Goal: Find specific page/section: Find specific page/section

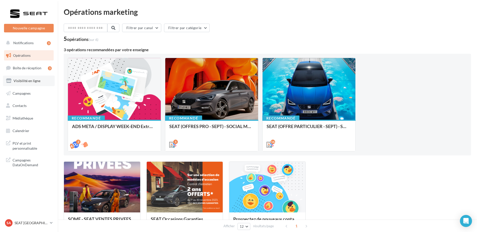
click at [28, 81] on span "Visibilité en ligne" at bounding box center [27, 81] width 27 height 4
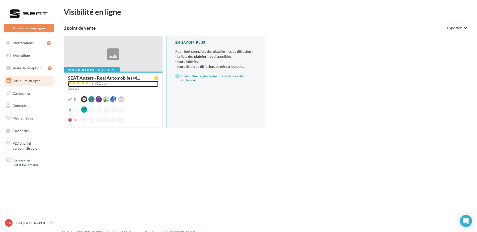
click at [104, 82] on div "321 avis" at bounding box center [101, 83] width 13 height 3
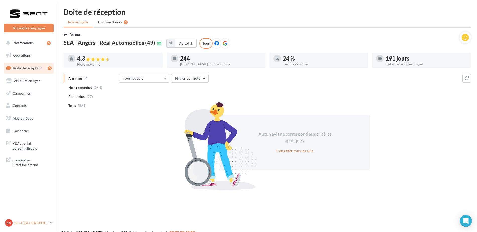
click at [45, 222] on p "SEAT [GEOGRAPHIC_DATA]" at bounding box center [31, 222] width 33 height 5
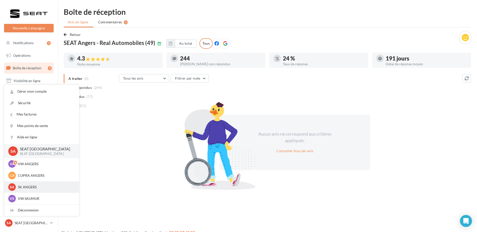
click at [37, 186] on p "SK ANGERS" at bounding box center [45, 186] width 55 height 5
